Goal: Task Accomplishment & Management: Manage account settings

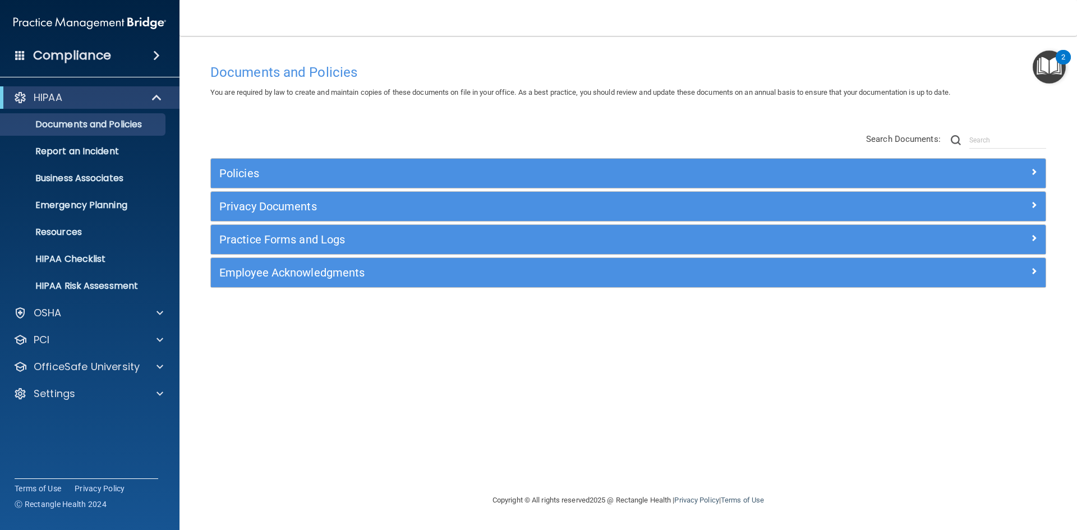
click at [22, 59] on span at bounding box center [20, 55] width 10 height 10
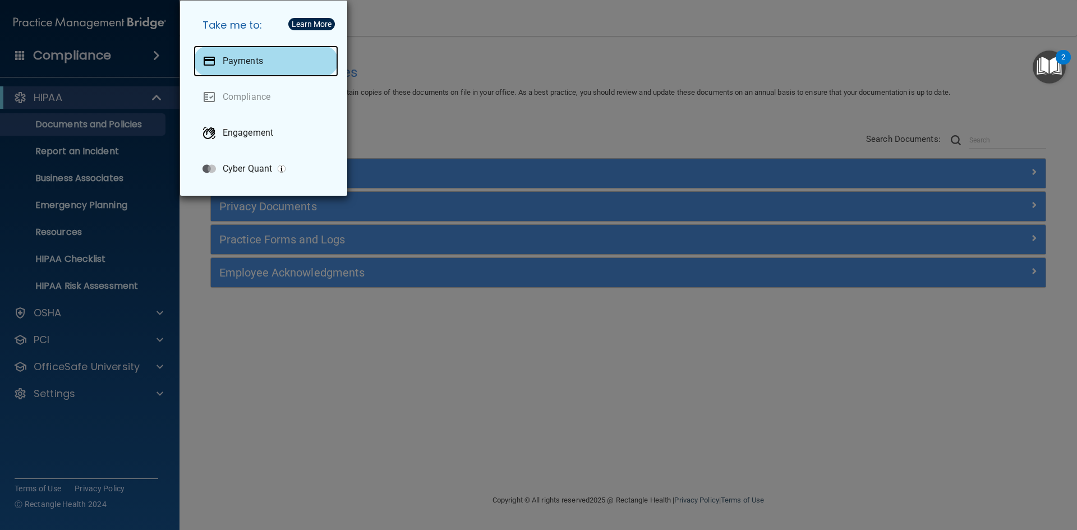
click at [215, 58] on div at bounding box center [209, 60] width 13 height 13
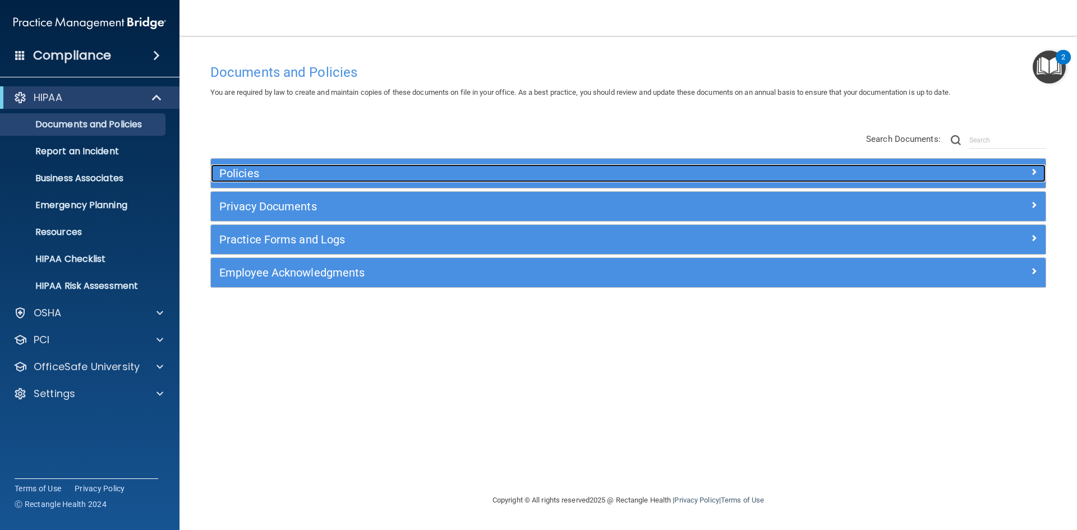
click at [307, 179] on h5 "Policies" at bounding box center [523, 173] width 609 height 12
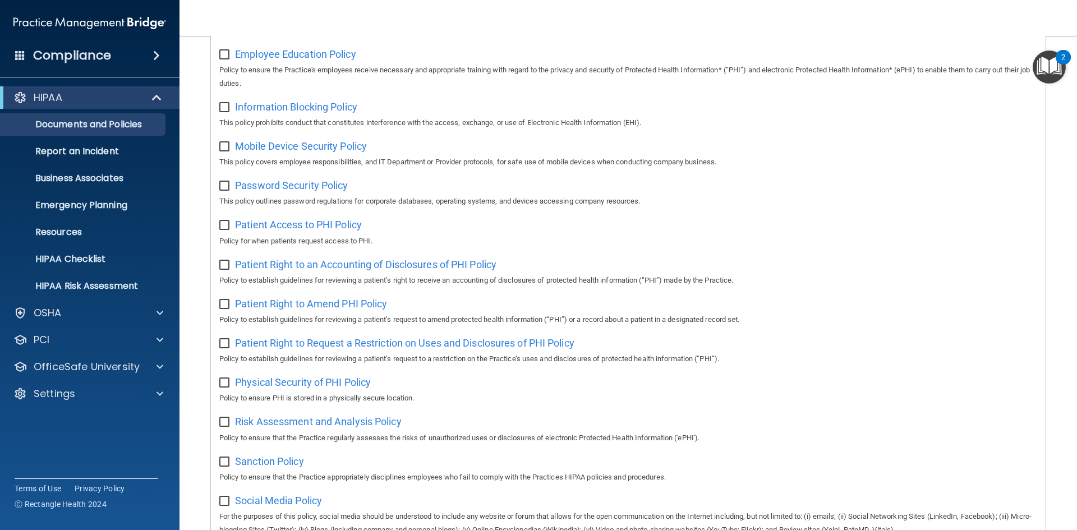
scroll to position [505, 0]
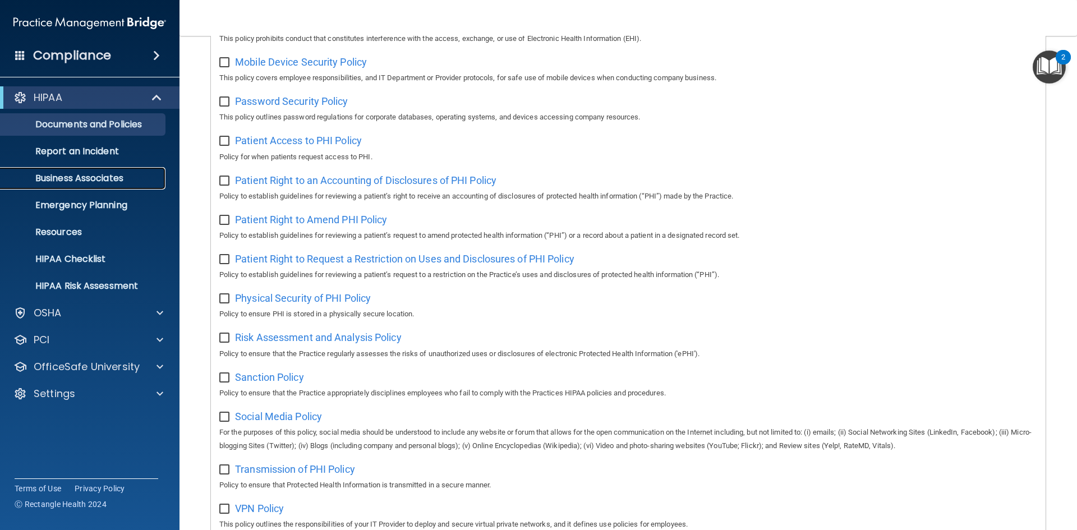
click at [113, 178] on p "Business Associates" at bounding box center [83, 178] width 153 height 11
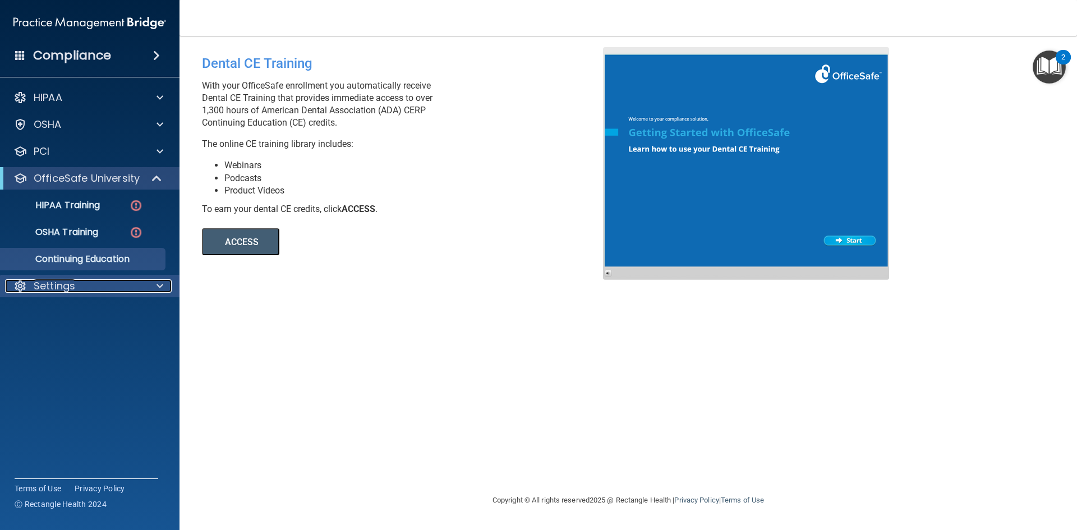
click at [142, 290] on div "Settings" at bounding box center [74, 285] width 139 height 13
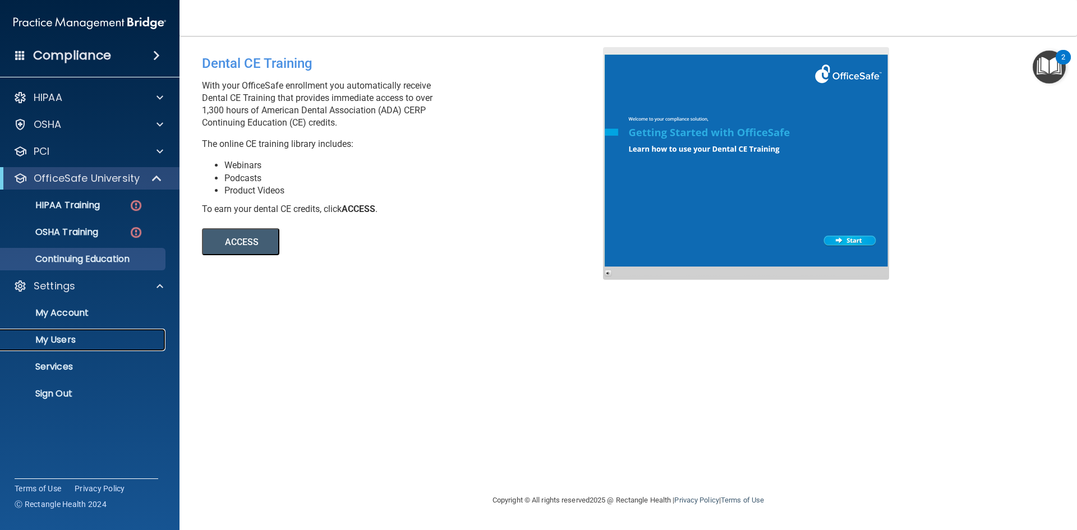
click at [103, 337] on p "My Users" at bounding box center [83, 339] width 153 height 11
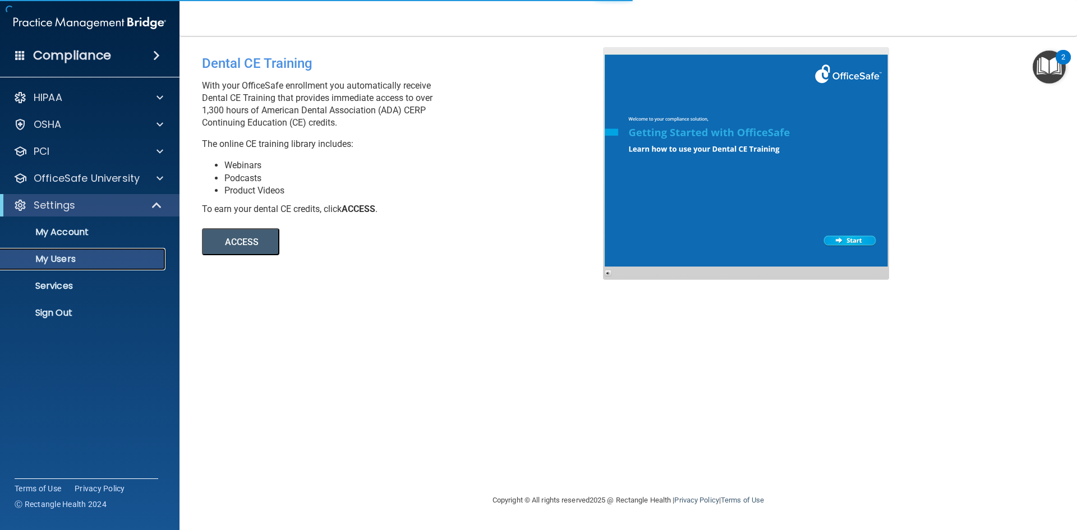
select select "20"
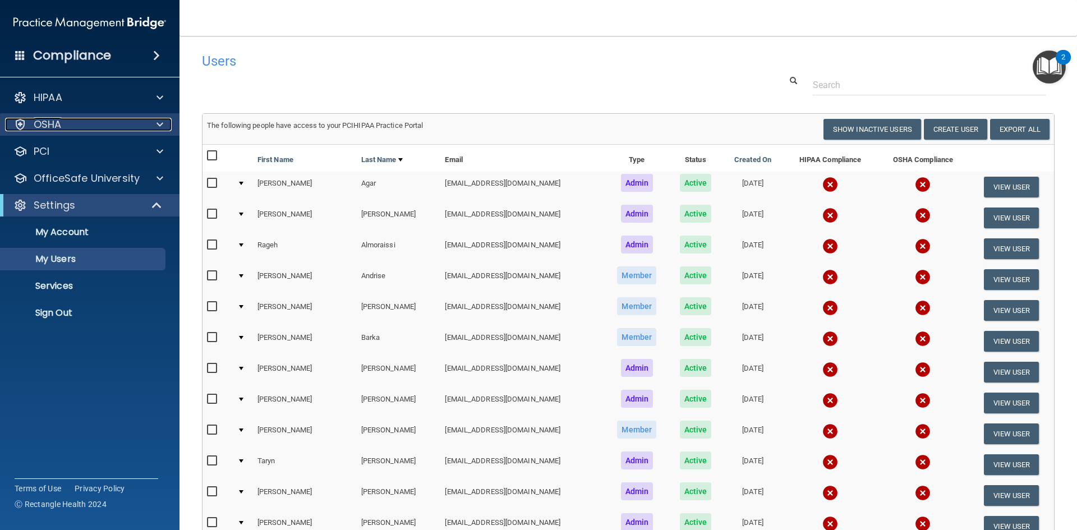
click at [157, 123] on span at bounding box center [160, 124] width 7 height 13
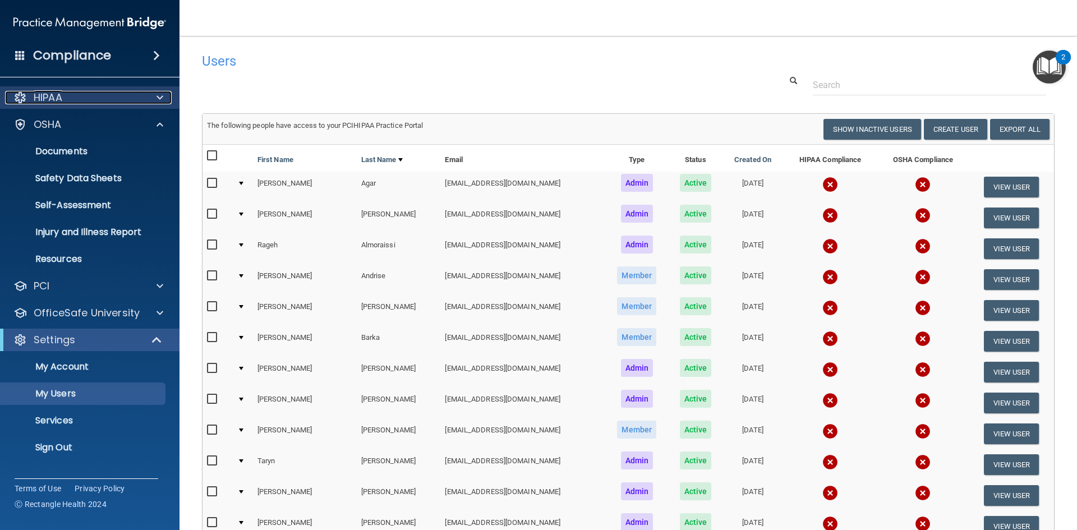
click at [154, 102] on div at bounding box center [158, 97] width 28 height 13
